Goal: Obtain resource: Obtain resource

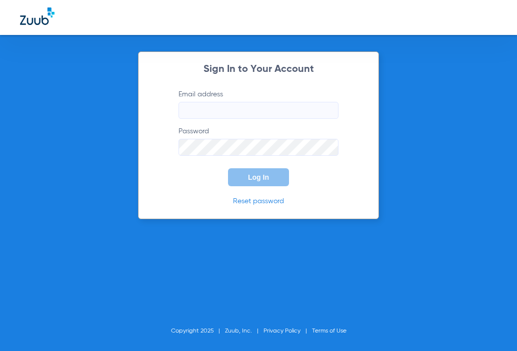
type input "[EMAIL_ADDRESS][DOMAIN_NAME]"
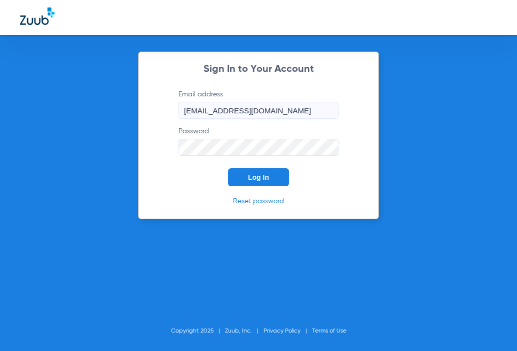
click at [265, 189] on div "Sign In to Your Account Email address [EMAIL_ADDRESS][DOMAIN_NAME] Password Log…" at bounding box center [258, 135] width 241 height 168
click at [264, 180] on span "Log In" at bounding box center [258, 177] width 21 height 8
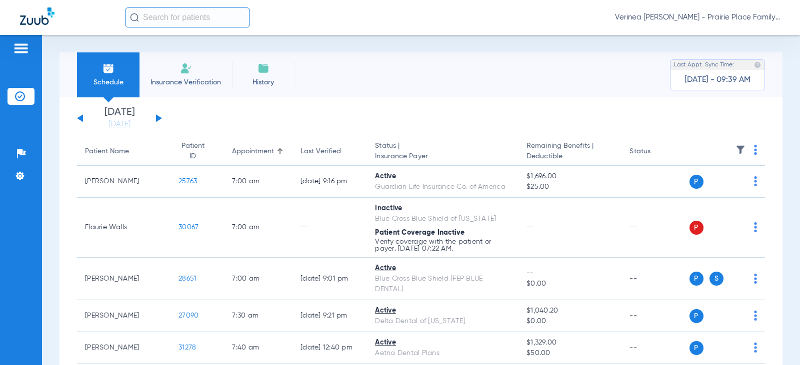
click at [159, 121] on div "[DATE] [DATE] [DATE] [DATE] [DATE] [DATE] [DATE] [DATE] [DATE] [DATE] [DATE] [D…" at bounding box center [119, 118] width 85 height 22
click at [159, 118] on button at bounding box center [159, 117] width 6 height 7
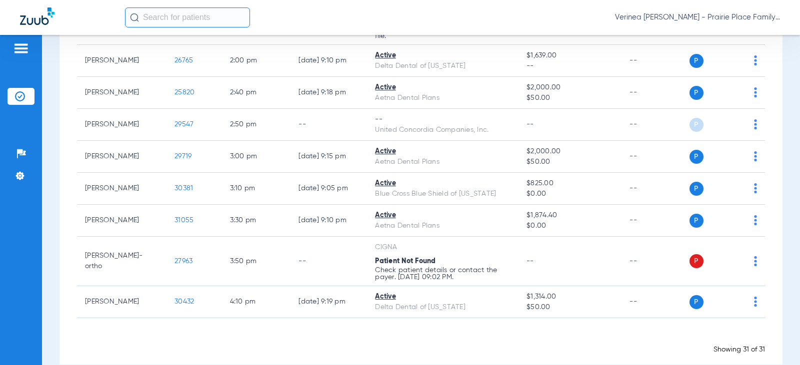
scroll to position [888, 0]
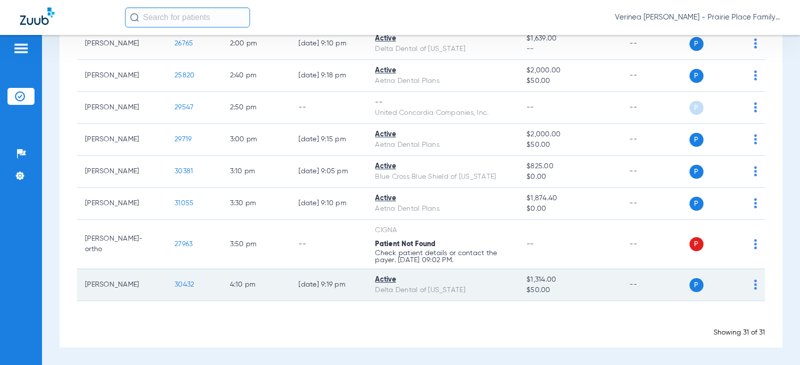
click at [183, 285] on span "30432" at bounding box center [183, 284] width 19 height 7
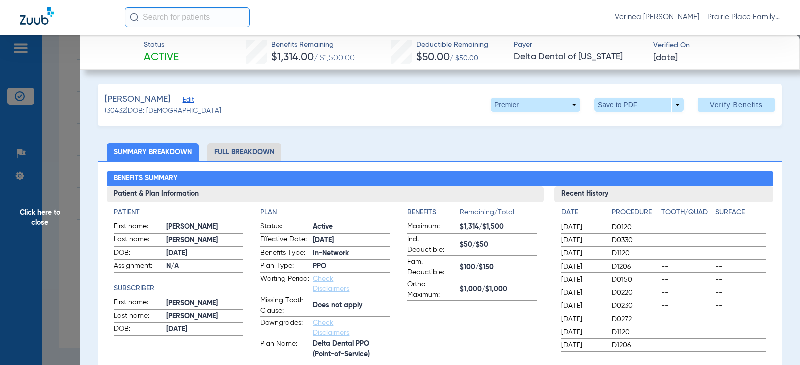
click at [243, 147] on li "Full Breakdown" at bounding box center [244, 151] width 74 height 17
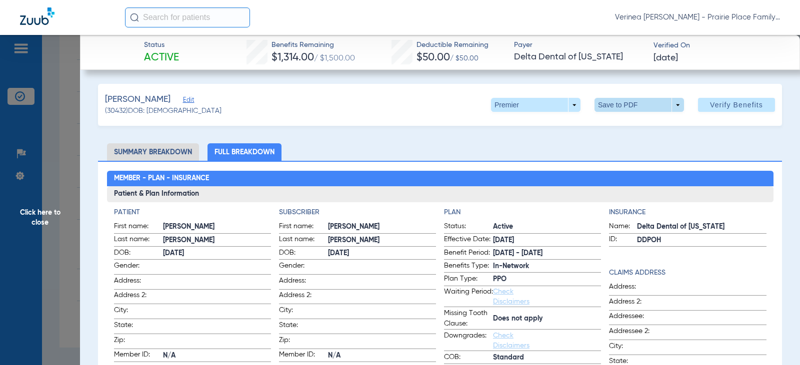
click at [638, 106] on span at bounding box center [639, 105] width 24 height 24
click at [642, 129] on button "insert_drive_file Save to PDF" at bounding box center [624, 125] width 75 height 20
click at [31, 223] on span "Click here to close" at bounding box center [40, 217] width 80 height 365
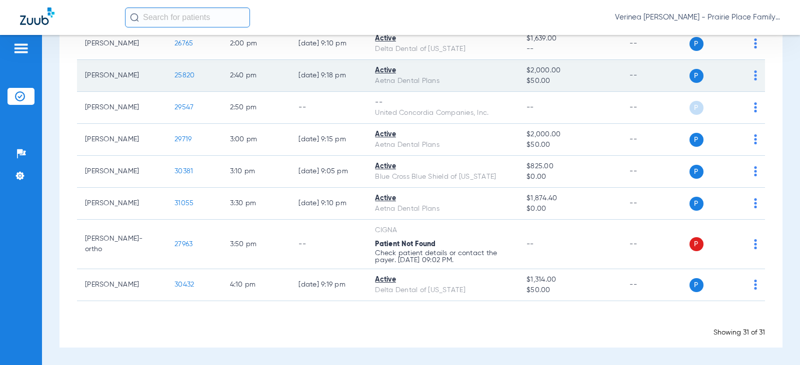
click at [175, 79] on span "25820" at bounding box center [184, 75] width 20 height 7
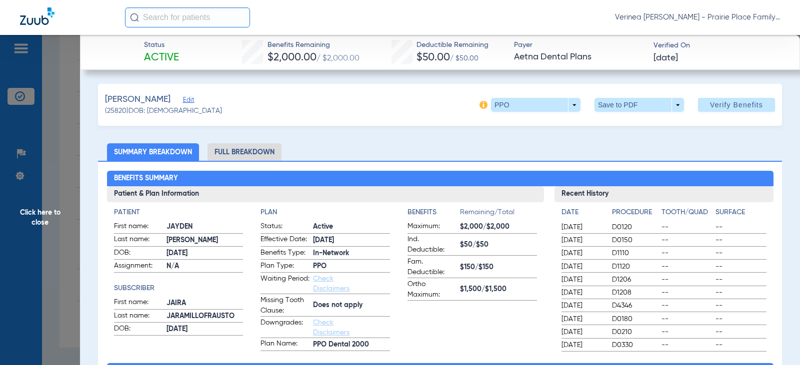
click at [232, 152] on li "Full Breakdown" at bounding box center [244, 151] width 74 height 17
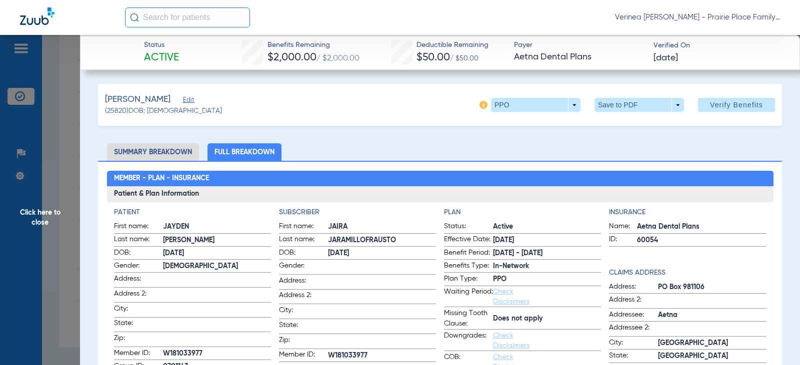
click at [640, 105] on span at bounding box center [639, 105] width 24 height 24
click at [639, 125] on span "Save to PDF" at bounding box center [634, 124] width 39 height 7
click at [44, 211] on span "Click here to close" at bounding box center [40, 217] width 80 height 365
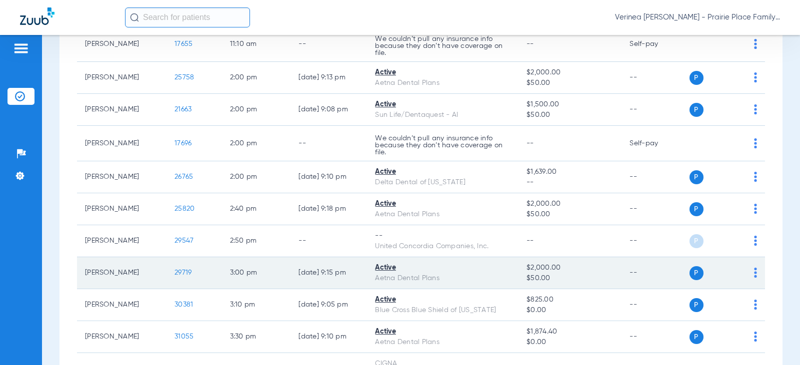
scroll to position [738, 0]
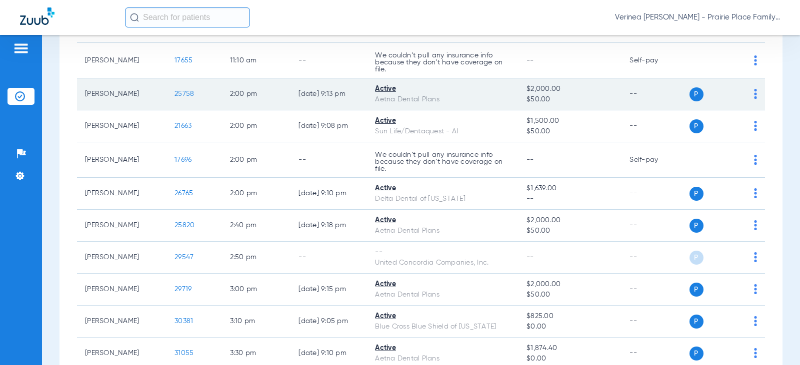
click at [174, 95] on span "25758" at bounding box center [183, 93] width 19 height 7
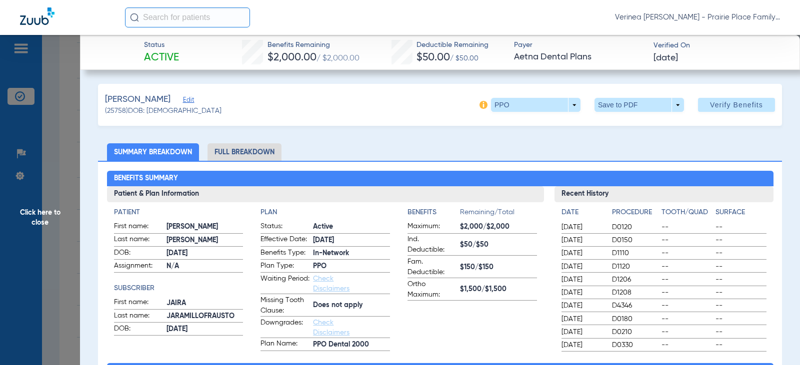
click at [225, 158] on li "Full Breakdown" at bounding box center [244, 151] width 74 height 17
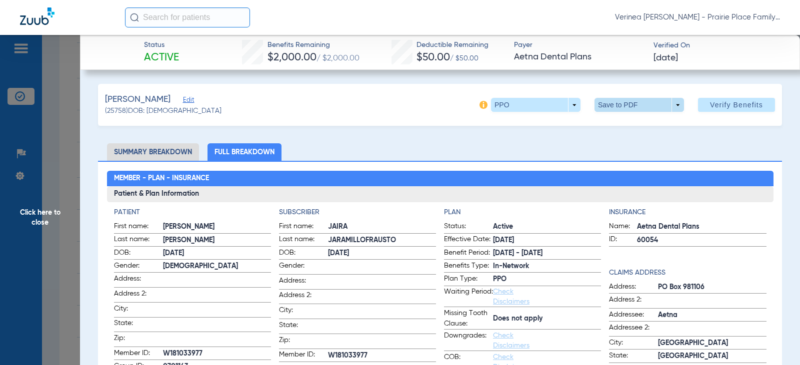
click at [647, 103] on span at bounding box center [638, 105] width 89 height 14
click at [629, 127] on span "Save to PDF" at bounding box center [634, 124] width 39 height 7
click at [31, 216] on span "Click here to close" at bounding box center [40, 217] width 80 height 365
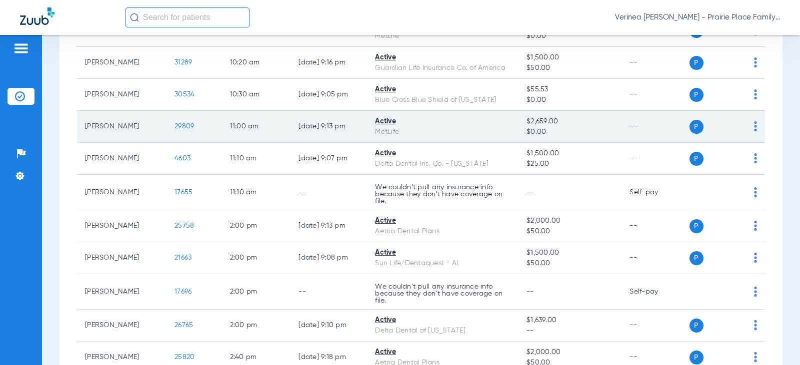
scroll to position [588, 0]
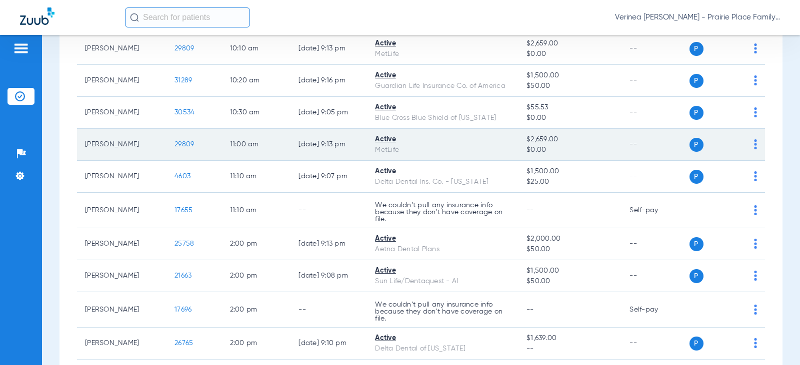
click at [176, 142] on span "29809" at bounding box center [183, 144] width 19 height 7
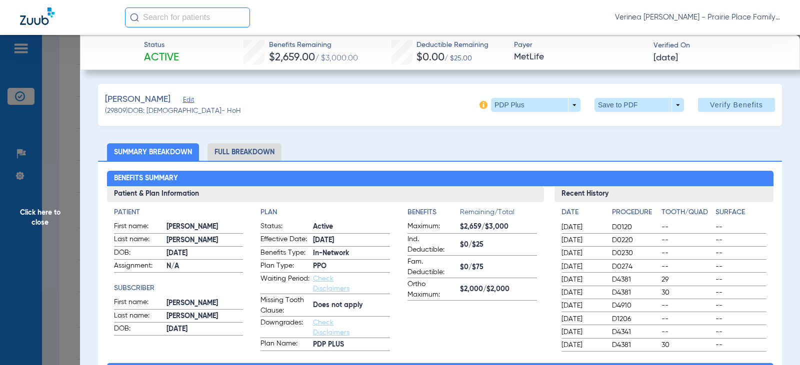
click at [259, 156] on li "Full Breakdown" at bounding box center [244, 151] width 74 height 17
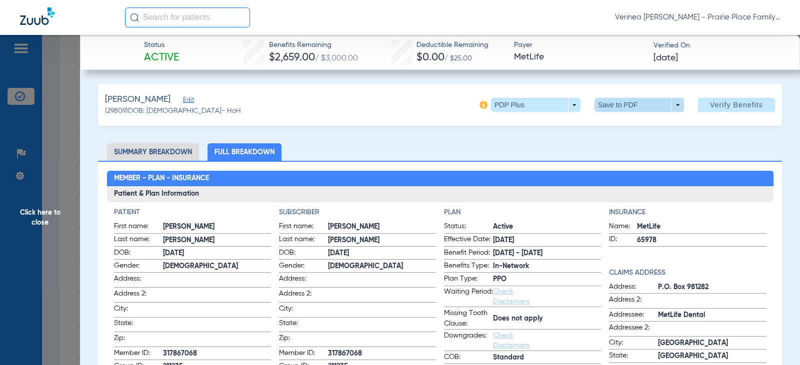
click at [611, 101] on span at bounding box center [638, 105] width 89 height 14
click at [611, 115] on button "insert_drive_file Save to PDF" at bounding box center [624, 125] width 75 height 20
click at [646, 105] on span at bounding box center [638, 105] width 89 height 14
click at [24, 221] on div at bounding box center [400, 182] width 800 height 365
click at [33, 218] on span "Click here to close" at bounding box center [40, 217] width 80 height 365
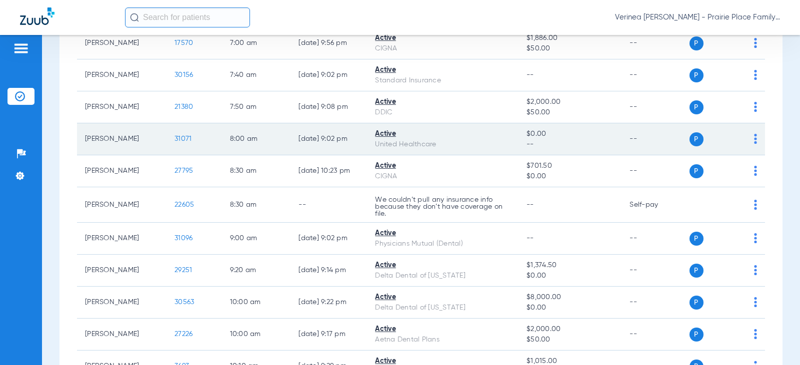
scroll to position [188, 0]
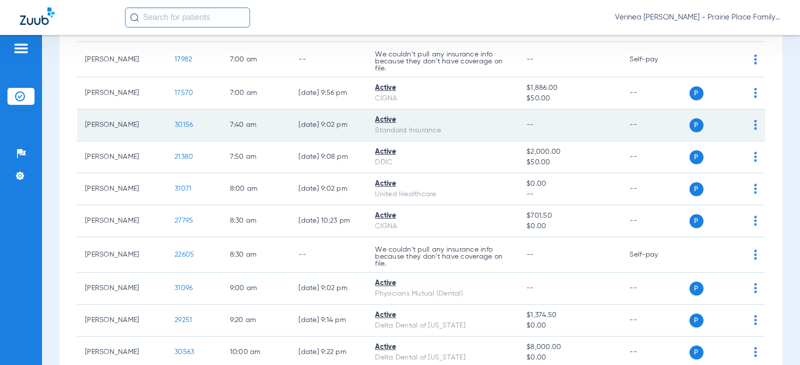
click at [176, 125] on span "30156" at bounding box center [183, 124] width 18 height 7
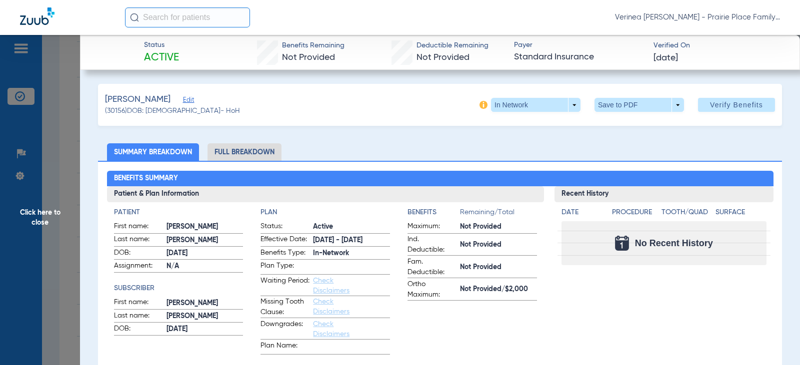
click at [261, 158] on li "Full Breakdown" at bounding box center [244, 151] width 74 height 17
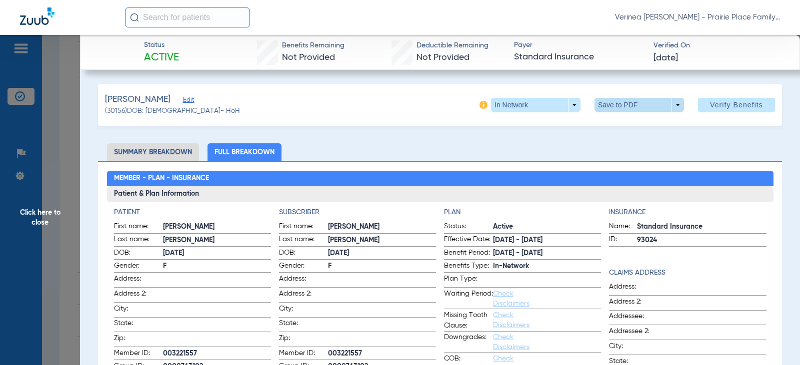
click at [643, 107] on span at bounding box center [639, 105] width 24 height 24
click at [638, 122] on span "Save to PDF" at bounding box center [634, 124] width 39 height 7
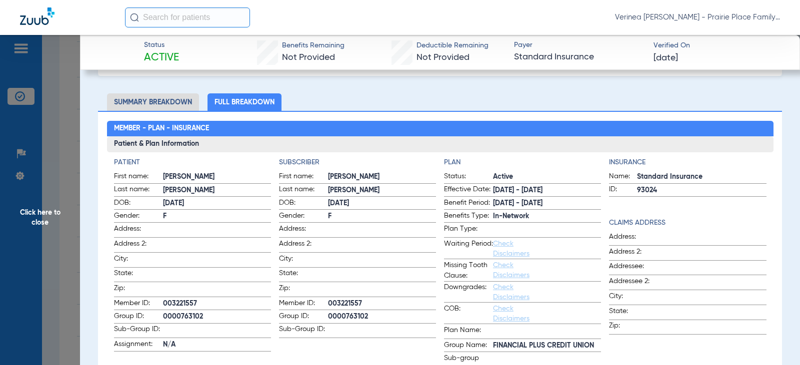
scroll to position [0, 0]
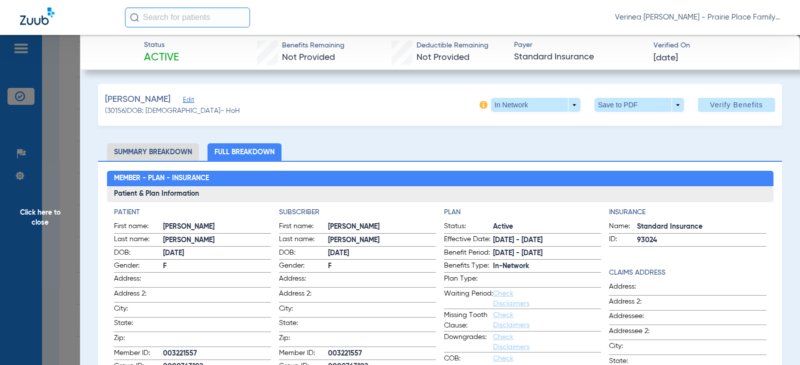
click at [29, 222] on span "Click here to close" at bounding box center [40, 217] width 80 height 365
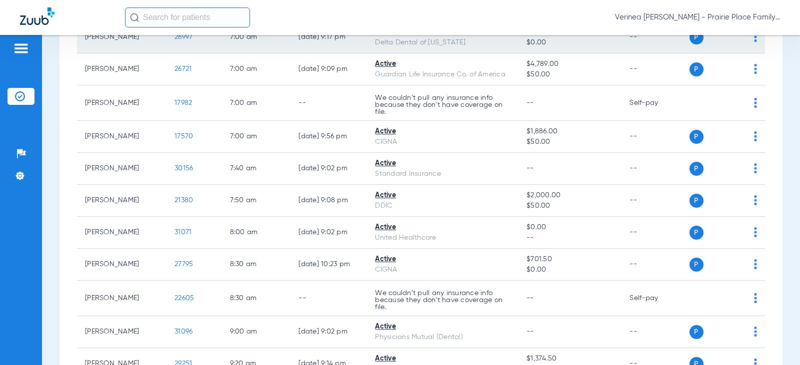
scroll to position [88, 0]
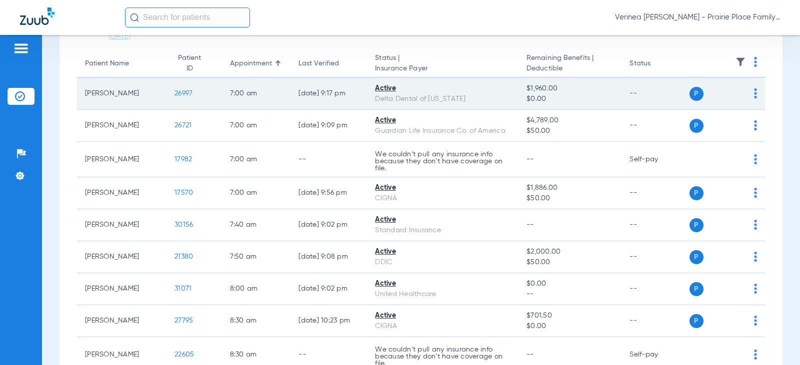
click at [184, 90] on td "26997" at bounding box center [193, 94] width 55 height 32
click at [174, 90] on span "26997" at bounding box center [183, 93] width 18 height 7
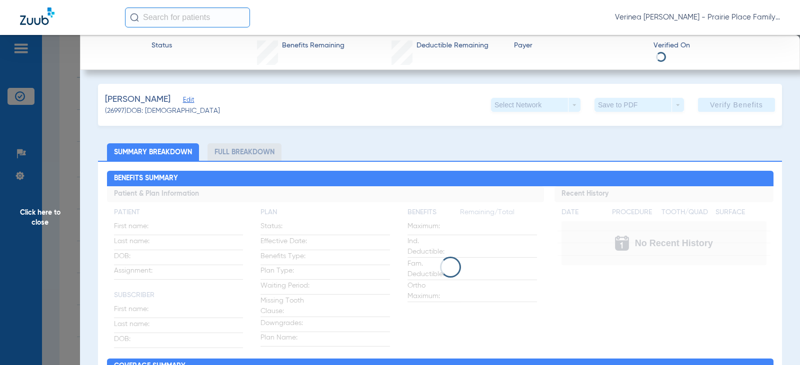
click at [216, 154] on li "Full Breakdown" at bounding box center [244, 151] width 74 height 17
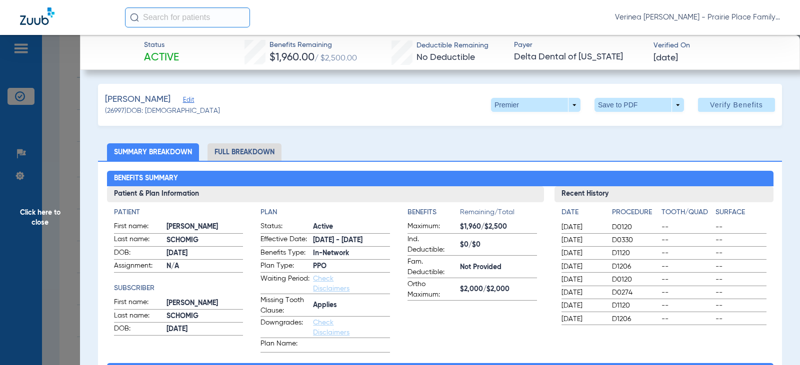
click at [216, 154] on li "Full Breakdown" at bounding box center [244, 151] width 74 height 17
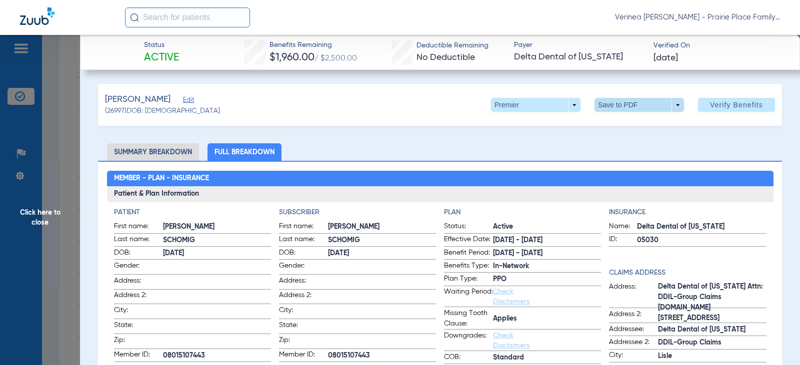
click at [604, 111] on span at bounding box center [638, 105] width 89 height 14
click at [602, 128] on mat-icon "insert_drive_file" at bounding box center [601, 125] width 12 height 12
click at [42, 217] on span "Click here to close" at bounding box center [40, 217] width 80 height 365
